Goal: Task Accomplishment & Management: Complete application form

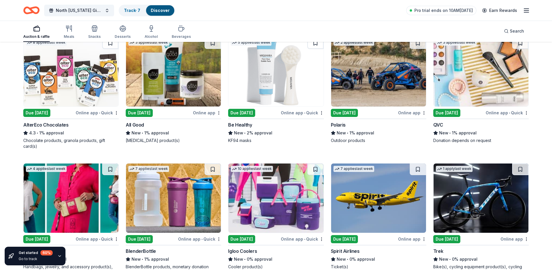
scroll to position [4597, 0]
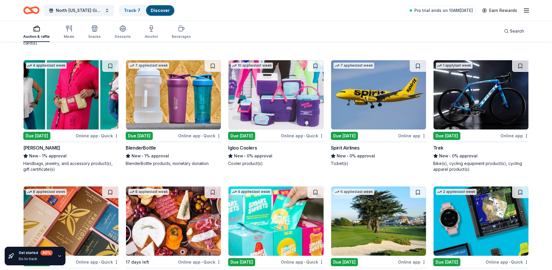
click at [492, 73] on img at bounding box center [480, 94] width 95 height 69
click at [352, 72] on img at bounding box center [378, 94] width 95 height 69
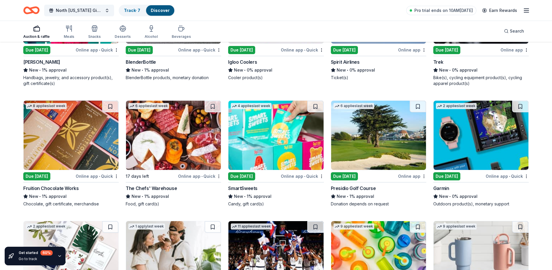
scroll to position [4684, 0]
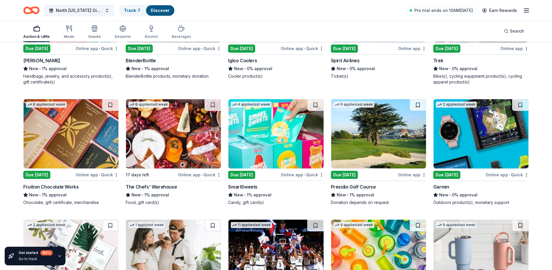
click at [68, 125] on img at bounding box center [71, 133] width 95 height 69
click at [164, 128] on img at bounding box center [173, 133] width 95 height 69
click at [388, 127] on img at bounding box center [378, 133] width 95 height 69
click at [278, 125] on img at bounding box center [275, 133] width 95 height 69
click at [489, 124] on img at bounding box center [480, 133] width 95 height 69
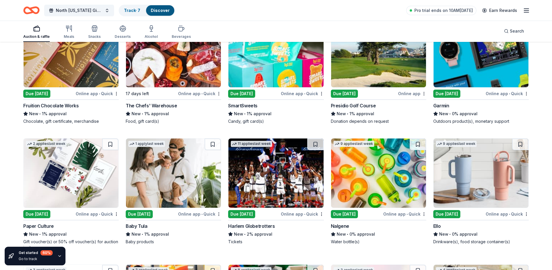
scroll to position [4800, 0]
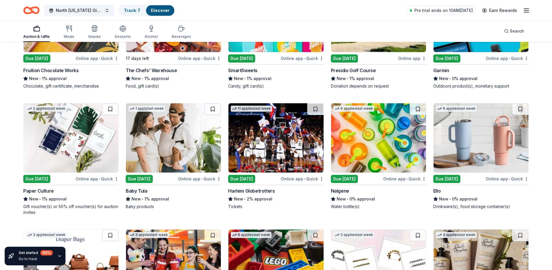
click at [376, 134] on img at bounding box center [378, 137] width 95 height 69
click at [488, 138] on img at bounding box center [480, 137] width 95 height 69
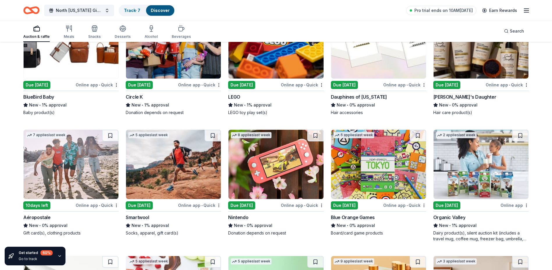
scroll to position [5033, 0]
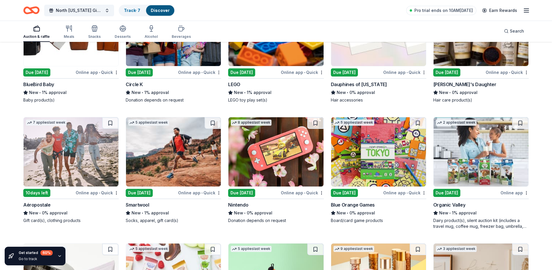
click at [56, 157] on img at bounding box center [71, 151] width 95 height 69
click at [253, 145] on img at bounding box center [275, 151] width 95 height 69
click at [475, 149] on img at bounding box center [480, 151] width 95 height 69
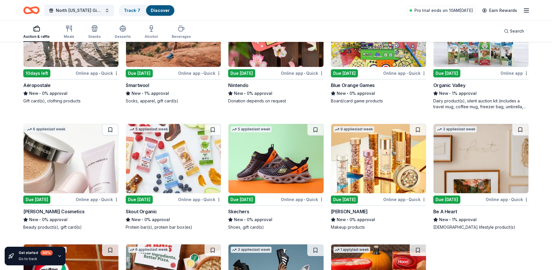
scroll to position [5179, 0]
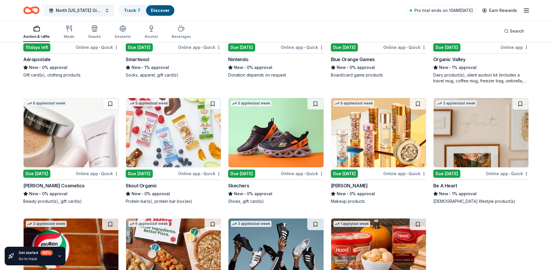
click at [174, 123] on img at bounding box center [173, 132] width 95 height 69
click at [284, 115] on img at bounding box center [275, 132] width 95 height 69
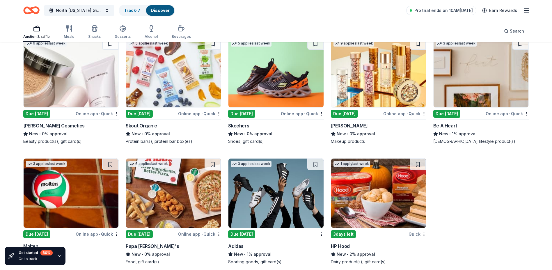
scroll to position [5239, 0]
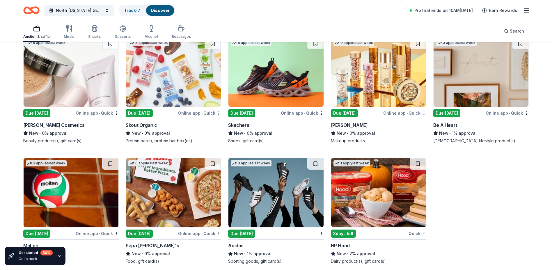
click at [59, 256] on icon "button" at bounding box center [59, 255] width 2 height 1
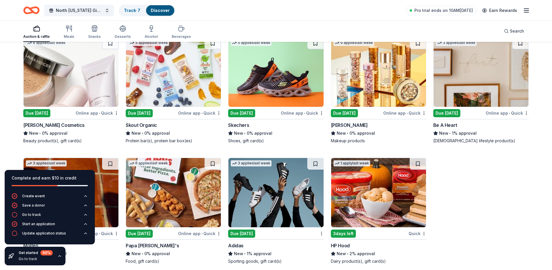
click at [101, 250] on div "New • 1% approval" at bounding box center [70, 253] width 95 height 7
click at [105, 182] on img at bounding box center [71, 192] width 95 height 69
click at [291, 188] on img at bounding box center [275, 192] width 95 height 69
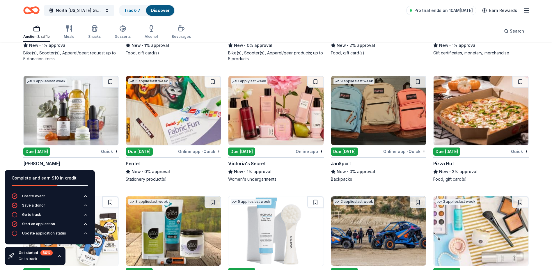
scroll to position [4425, 0]
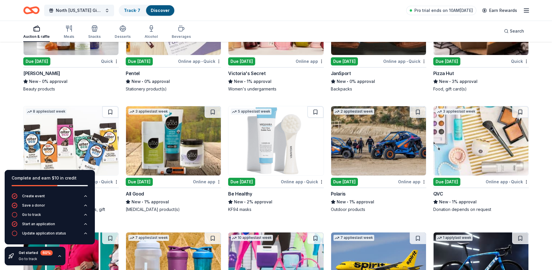
click at [476, 121] on img at bounding box center [480, 140] width 95 height 69
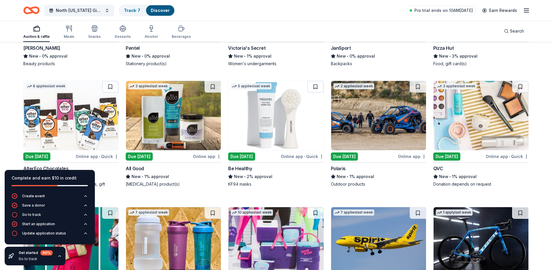
scroll to position [4512, 0]
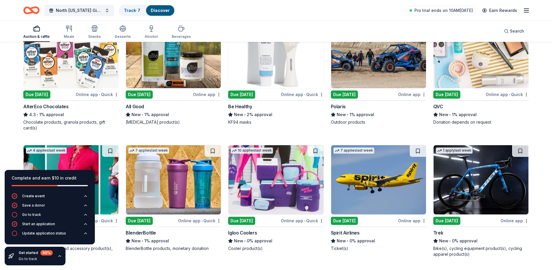
click at [168, 173] on img at bounding box center [173, 179] width 95 height 69
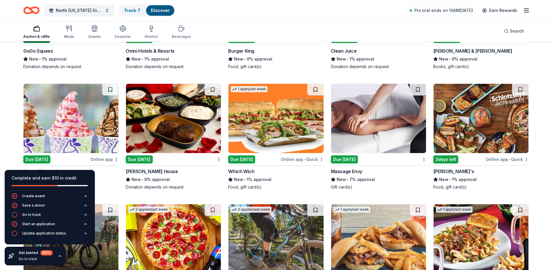
scroll to position [4075, 0]
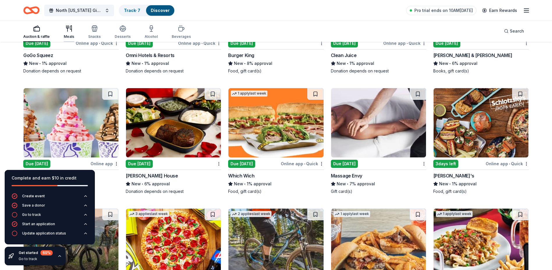
click at [72, 26] on icon "button" at bounding box center [68, 28] width 7 height 7
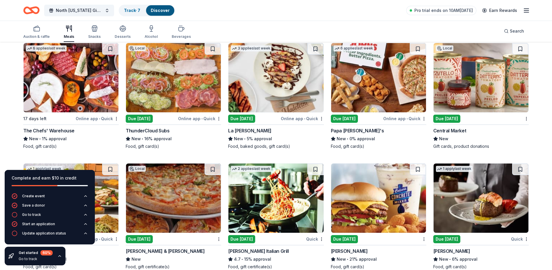
scroll to position [1274, 0]
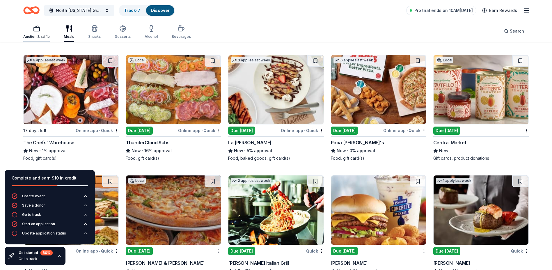
click at [36, 29] on icon "button" at bounding box center [36, 28] width 7 height 7
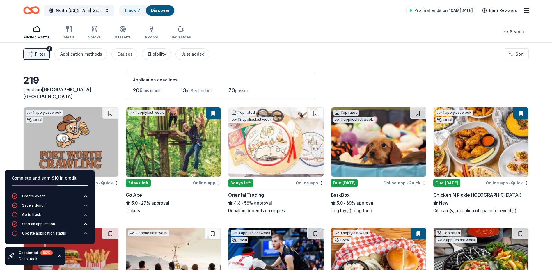
click at [34, 54] on button "Filter 2" at bounding box center [36, 54] width 26 height 12
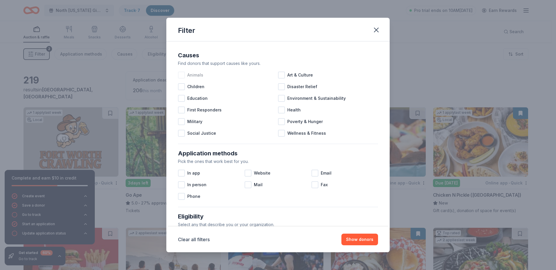
click at [180, 74] on div at bounding box center [181, 75] width 7 height 7
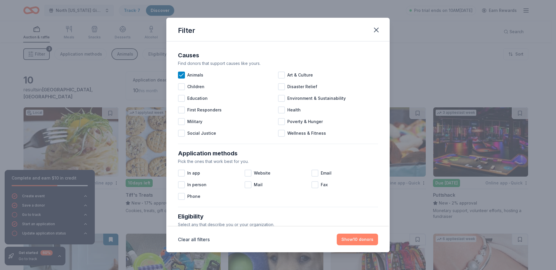
click at [365, 239] on button "Show 10 donors" at bounding box center [357, 240] width 41 height 12
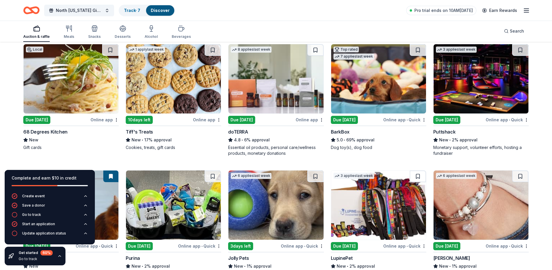
scroll to position [81, 0]
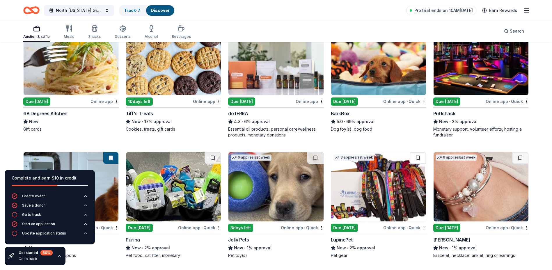
click at [81, 174] on div "Complete and earn $10 in credit" at bounding box center [50, 181] width 90 height 23
click at [58, 255] on icon "button" at bounding box center [59, 256] width 5 height 5
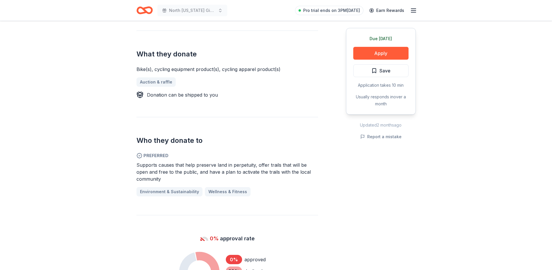
scroll to position [233, 0]
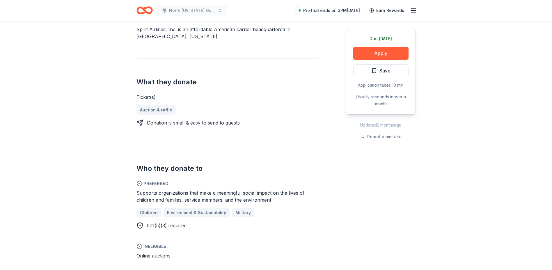
scroll to position [204, 0]
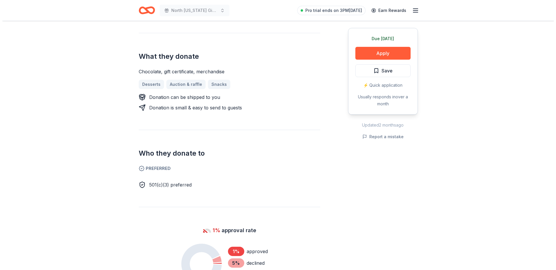
scroll to position [233, 0]
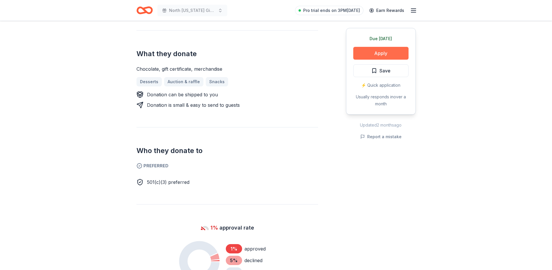
click at [386, 52] on button "Apply" at bounding box center [380, 53] width 55 height 13
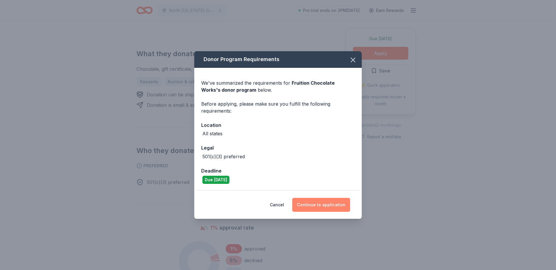
click at [333, 203] on button "Continue to application" at bounding box center [321, 205] width 58 height 14
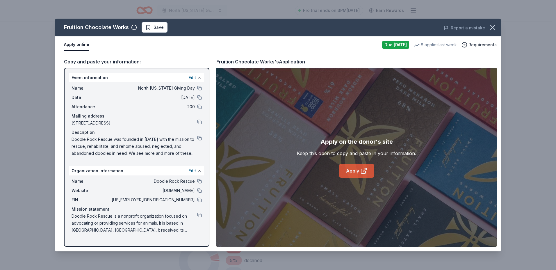
click at [360, 171] on link "Apply" at bounding box center [356, 171] width 35 height 14
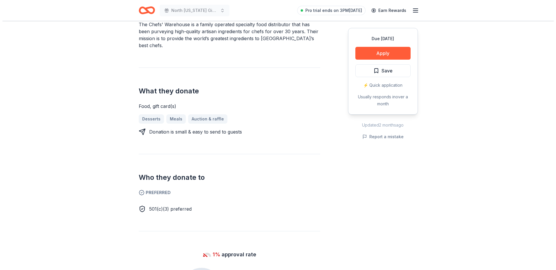
scroll to position [204, 0]
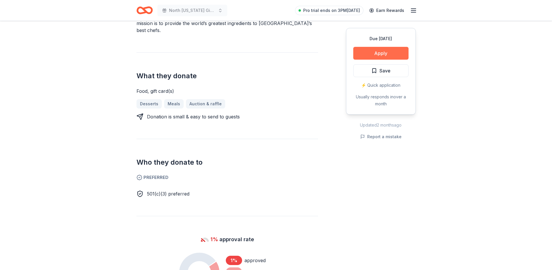
click at [373, 51] on button "Apply" at bounding box center [380, 53] width 55 height 13
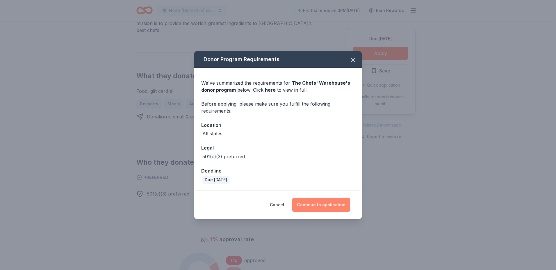
click at [306, 205] on button "Continue to application" at bounding box center [321, 205] width 58 height 14
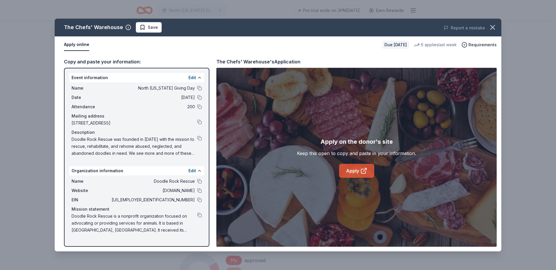
click at [352, 175] on link "Apply" at bounding box center [356, 171] width 35 height 14
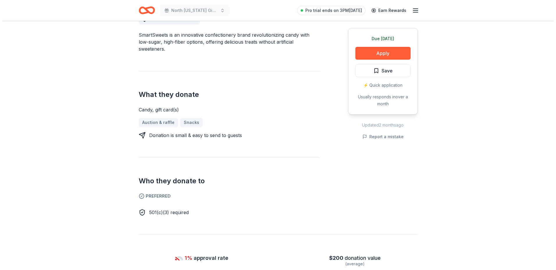
scroll to position [204, 0]
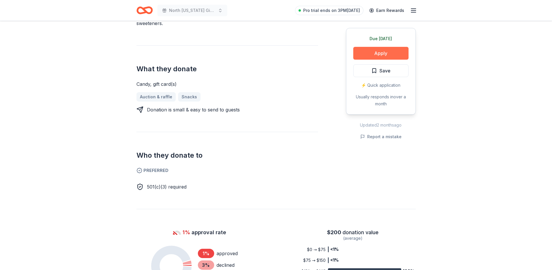
click at [377, 51] on button "Apply" at bounding box center [380, 53] width 55 height 13
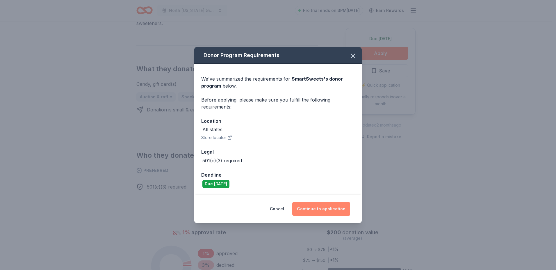
click at [331, 205] on button "Continue to application" at bounding box center [321, 209] width 58 height 14
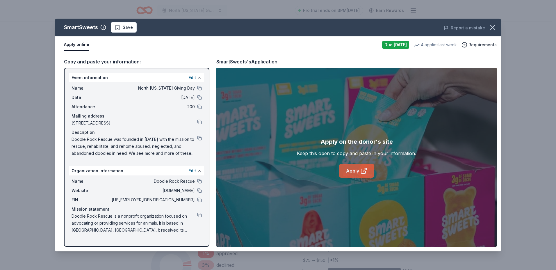
click at [355, 172] on link "Apply" at bounding box center [356, 171] width 35 height 14
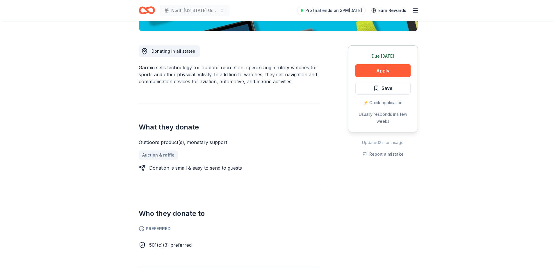
scroll to position [175, 0]
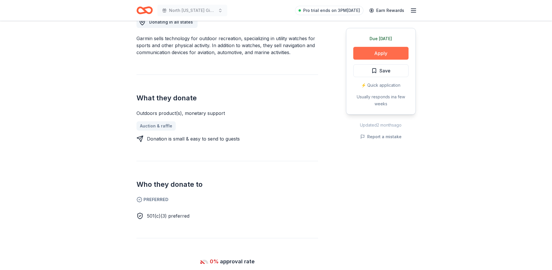
click at [379, 51] on button "Apply" at bounding box center [380, 53] width 55 height 13
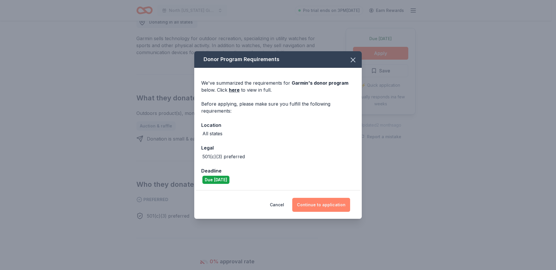
click at [317, 206] on button "Continue to application" at bounding box center [321, 205] width 58 height 14
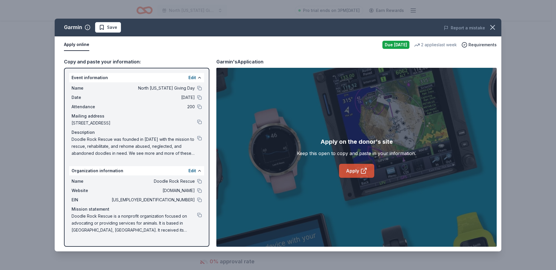
click at [355, 170] on link "Apply" at bounding box center [356, 171] width 35 height 14
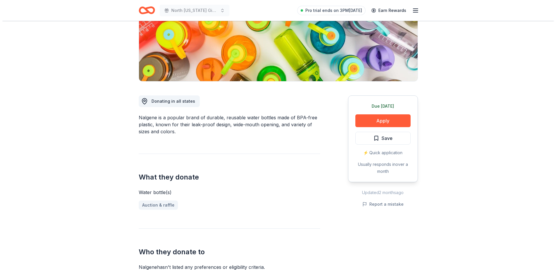
scroll to position [145, 0]
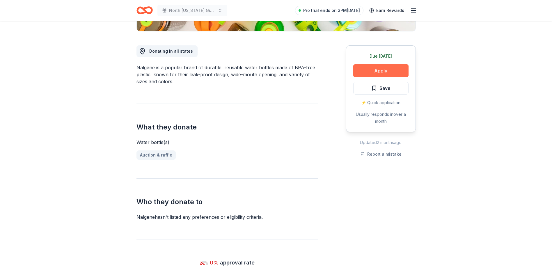
click at [381, 72] on button "Apply" at bounding box center [380, 70] width 55 height 13
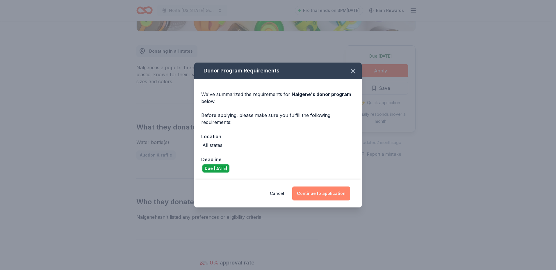
click at [325, 194] on button "Continue to application" at bounding box center [321, 193] width 58 height 14
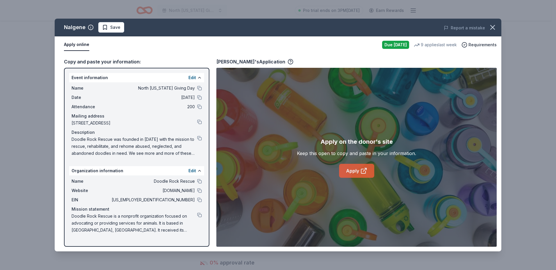
click at [354, 170] on link "Apply" at bounding box center [356, 171] width 35 height 14
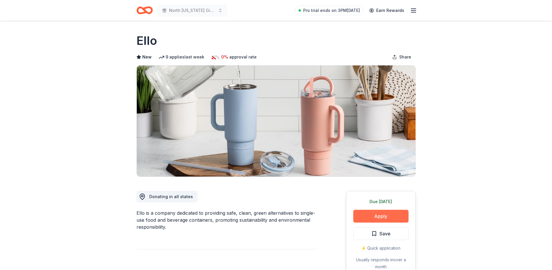
click at [371, 214] on button "Apply" at bounding box center [380, 216] width 55 height 13
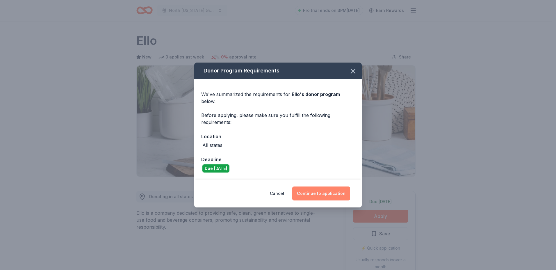
click at [312, 191] on button "Continue to application" at bounding box center [321, 193] width 58 height 14
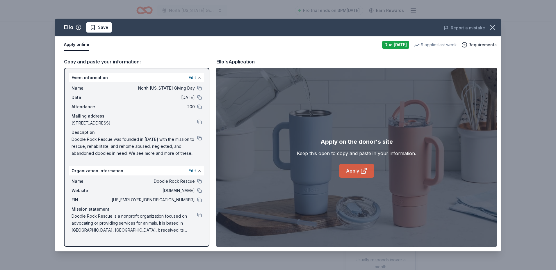
click at [357, 174] on link "Apply" at bounding box center [356, 171] width 35 height 14
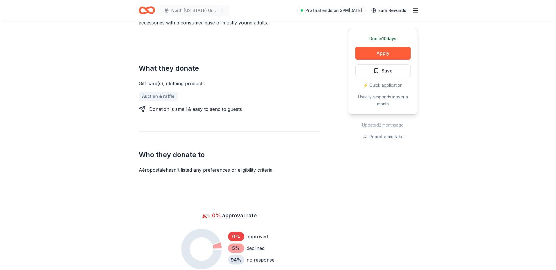
scroll to position [204, 0]
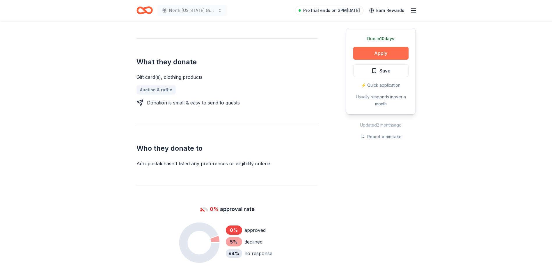
click at [381, 54] on button "Apply" at bounding box center [380, 53] width 55 height 13
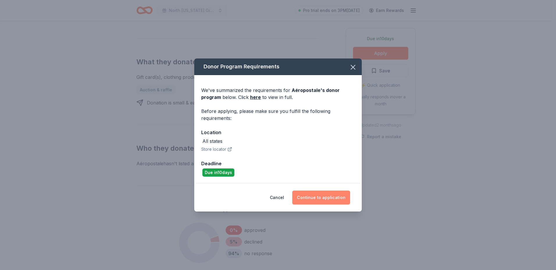
click at [314, 200] on button "Continue to application" at bounding box center [321, 198] width 58 height 14
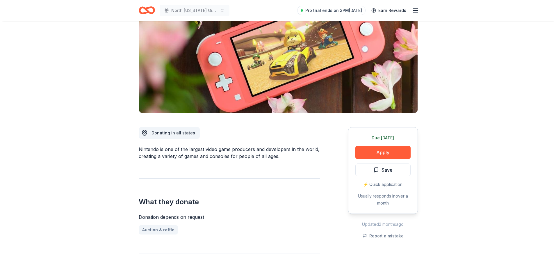
scroll to position [145, 0]
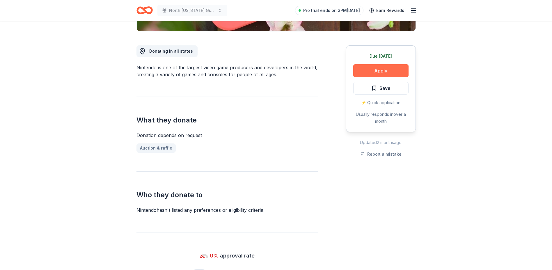
click at [381, 68] on button "Apply" at bounding box center [380, 70] width 55 height 13
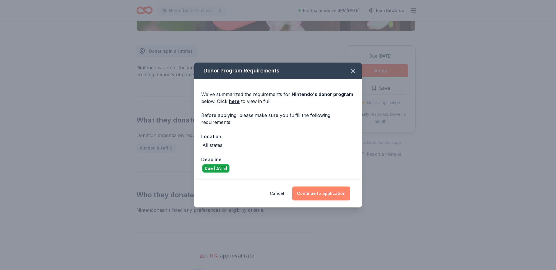
click at [327, 191] on button "Continue to application" at bounding box center [321, 193] width 58 height 14
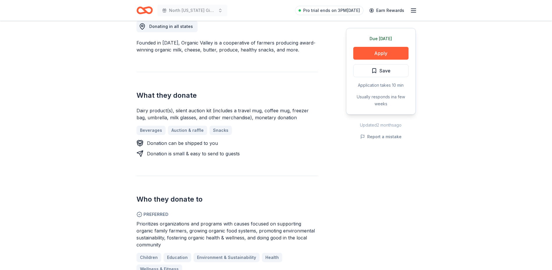
scroll to position [175, 0]
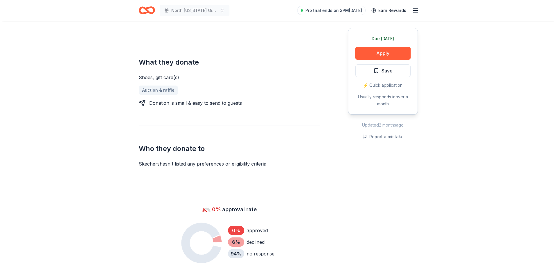
scroll to position [204, 0]
click at [385, 51] on button "Apply" at bounding box center [380, 53] width 55 height 13
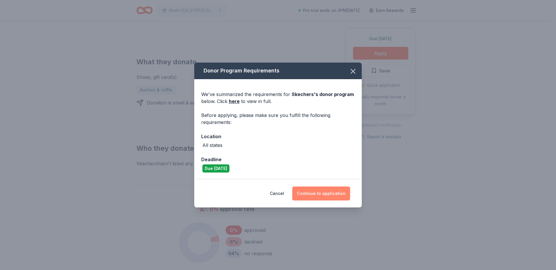
click at [329, 196] on button "Continue to application" at bounding box center [321, 193] width 58 height 14
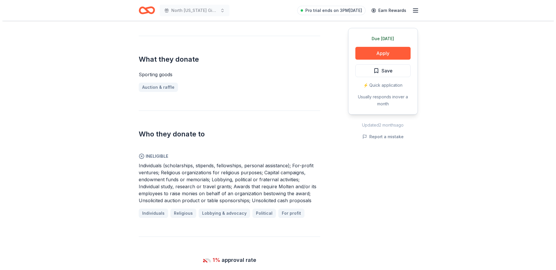
scroll to position [204, 0]
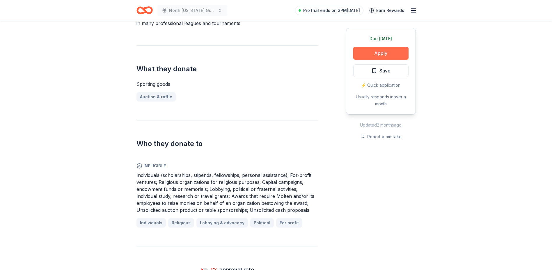
click at [383, 50] on button "Apply" at bounding box center [380, 53] width 55 height 13
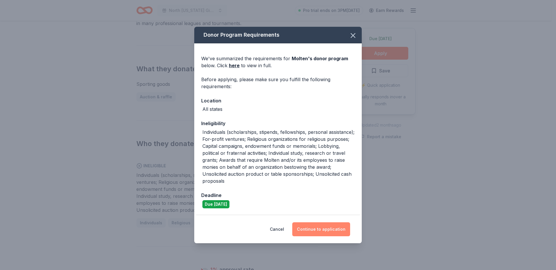
click at [329, 229] on button "Continue to application" at bounding box center [321, 229] width 58 height 14
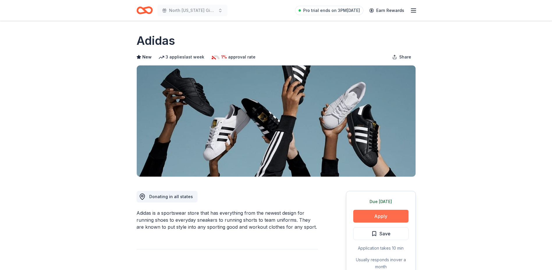
click at [378, 214] on button "Apply" at bounding box center [380, 216] width 55 height 13
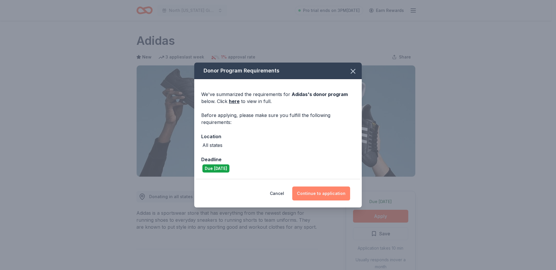
click at [315, 192] on button "Continue to application" at bounding box center [321, 193] width 58 height 14
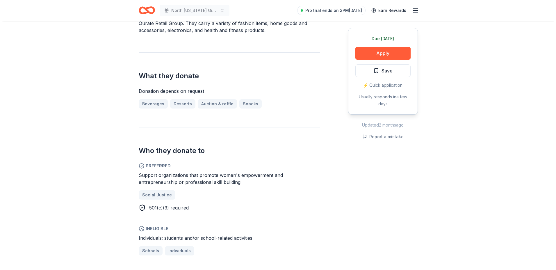
scroll to position [233, 0]
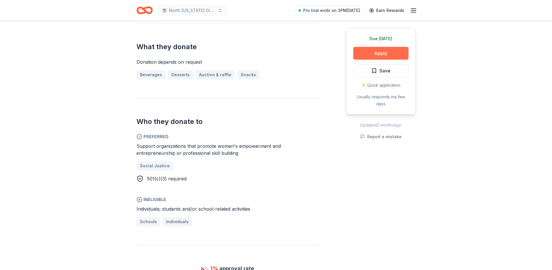
click at [381, 53] on button "Apply" at bounding box center [380, 53] width 55 height 13
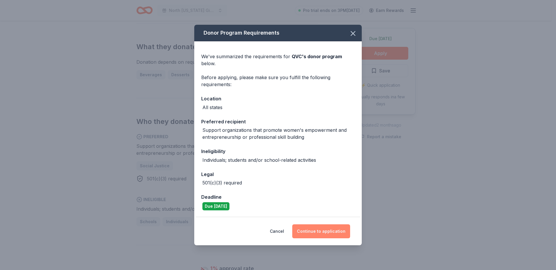
click at [321, 232] on button "Continue to application" at bounding box center [321, 231] width 58 height 14
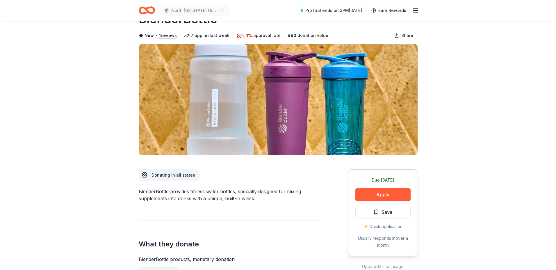
scroll to position [87, 0]
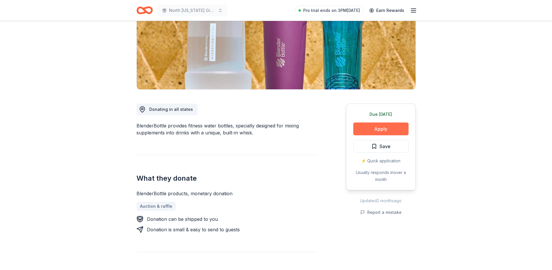
click at [390, 130] on button "Apply" at bounding box center [380, 128] width 55 height 13
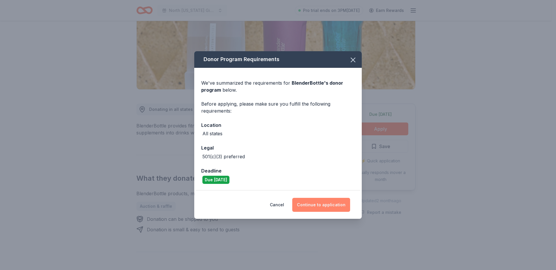
click at [320, 205] on button "Continue to application" at bounding box center [321, 205] width 58 height 14
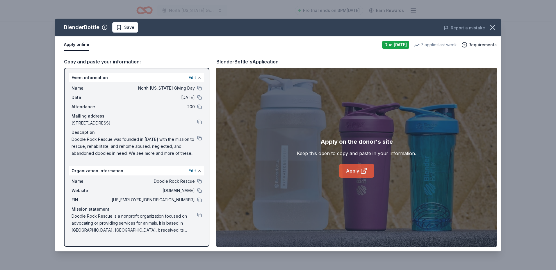
click at [360, 173] on link "Apply" at bounding box center [356, 171] width 35 height 14
